Goal: Information Seeking & Learning: Find specific fact

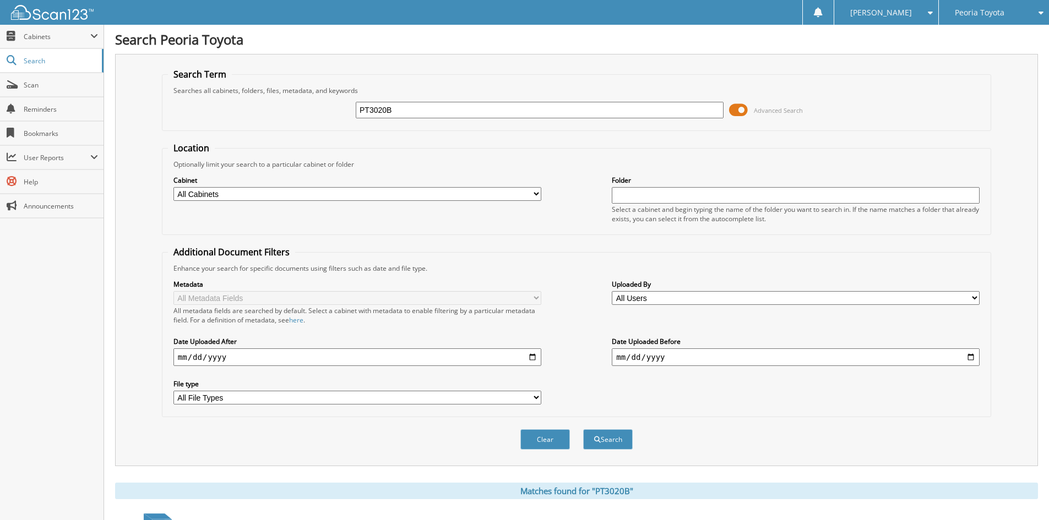
drag, startPoint x: 405, startPoint y: 107, endPoint x: 379, endPoint y: 115, distance: 27.7
click at [379, 115] on input "PT3020B" at bounding box center [540, 110] width 368 height 17
type input "PT3006A"
click at [609, 442] on button "Search" at bounding box center [608, 440] width 50 height 20
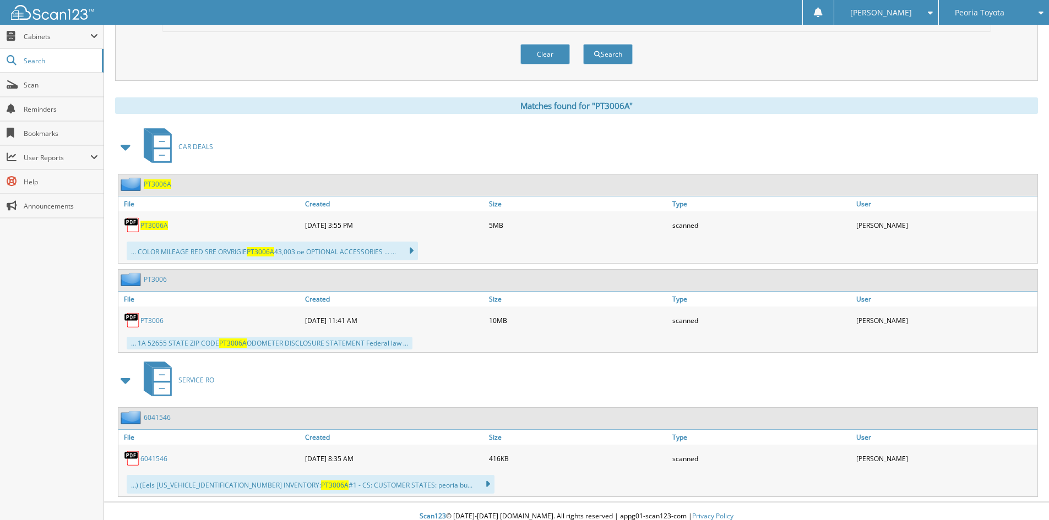
click at [150, 223] on span "PT3006A" at bounding box center [154, 225] width 28 height 9
